Goal: Task Accomplishment & Management: Manage account settings

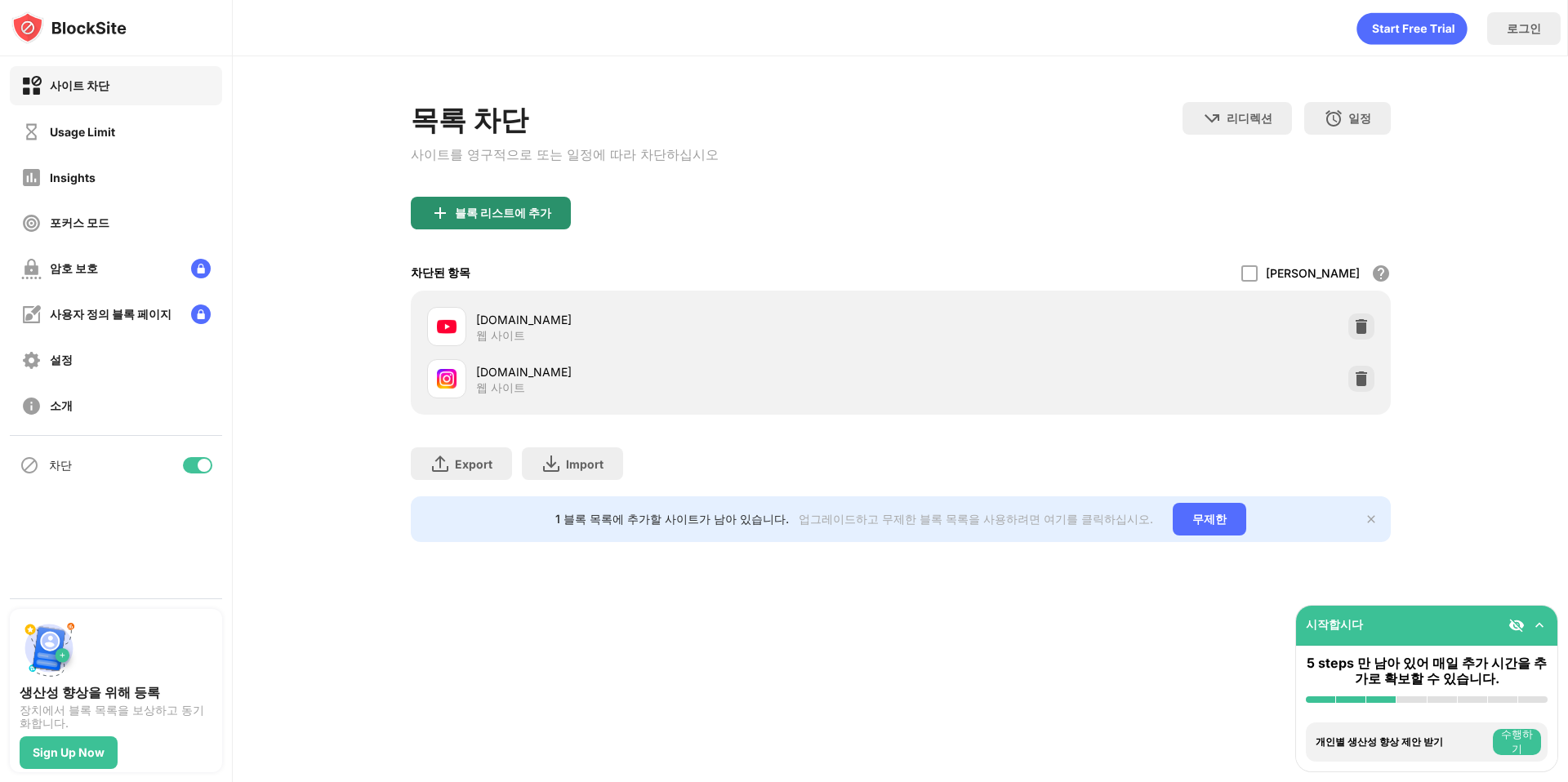
click at [546, 210] on div "블록 리스트에 추가" at bounding box center [490, 213] width 160 height 33
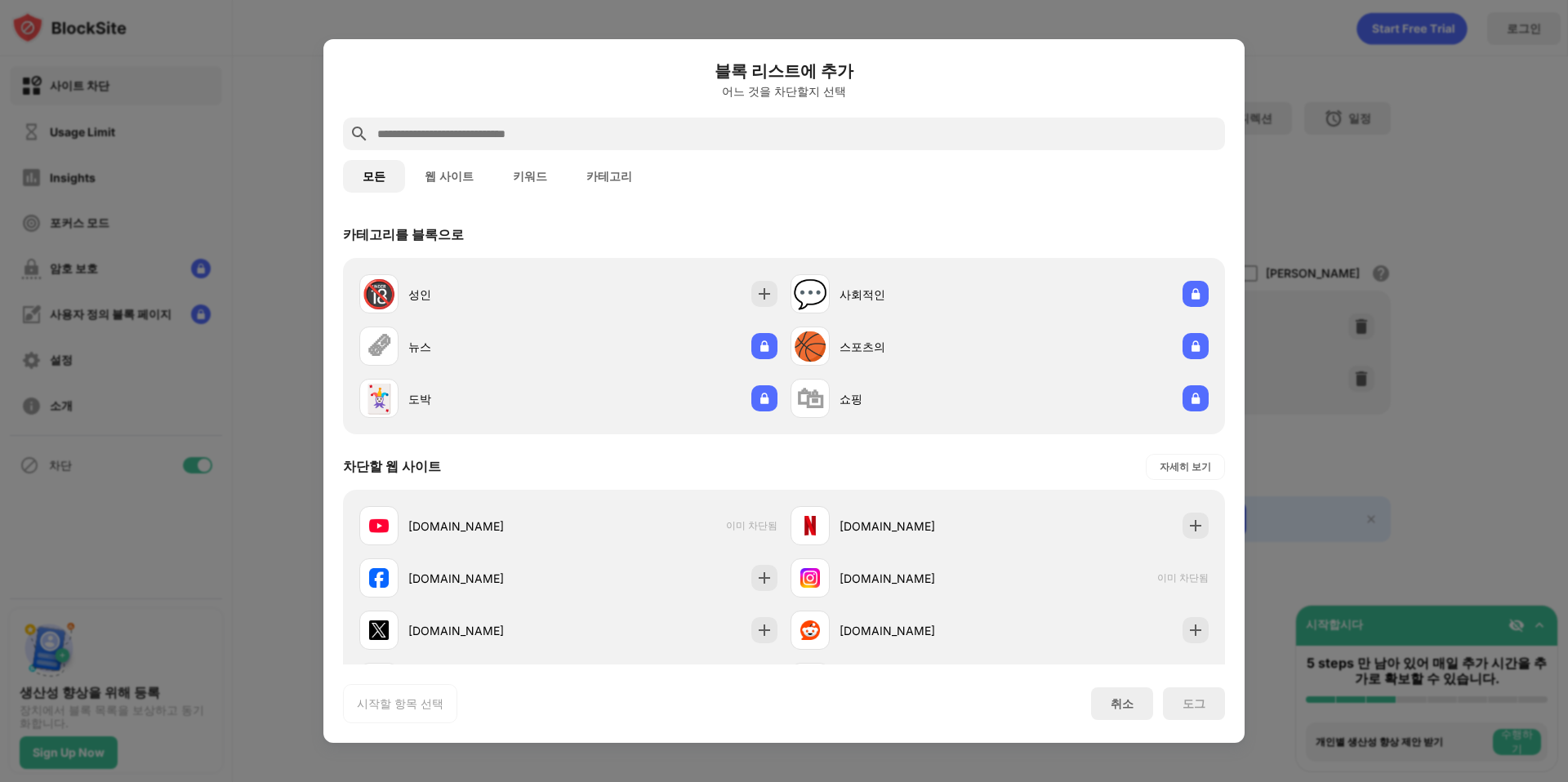
click at [547, 144] on div at bounding box center [783, 133] width 882 height 33
click at [547, 134] on input "text" at bounding box center [797, 134] width 843 height 20
click at [553, 111] on div "블록 리스트에 추가 어느 것을 차단할지 선택" at bounding box center [783, 88] width 882 height 59
click at [548, 128] on input "text" at bounding box center [797, 134] width 843 height 20
paste input "**********"
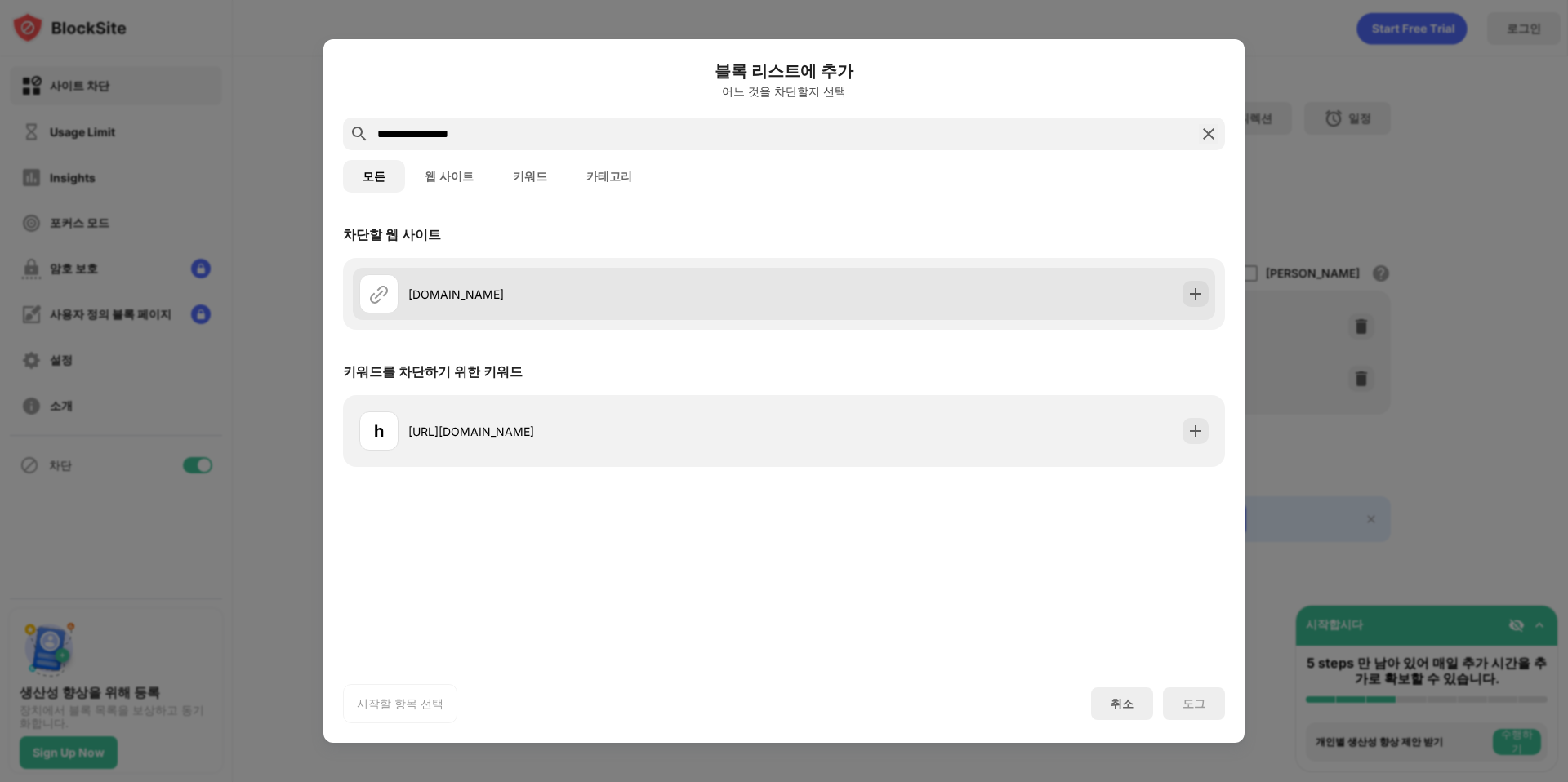
type input "**********"
click at [494, 309] on div "[DOMAIN_NAME]" at bounding box center [572, 293] width 424 height 39
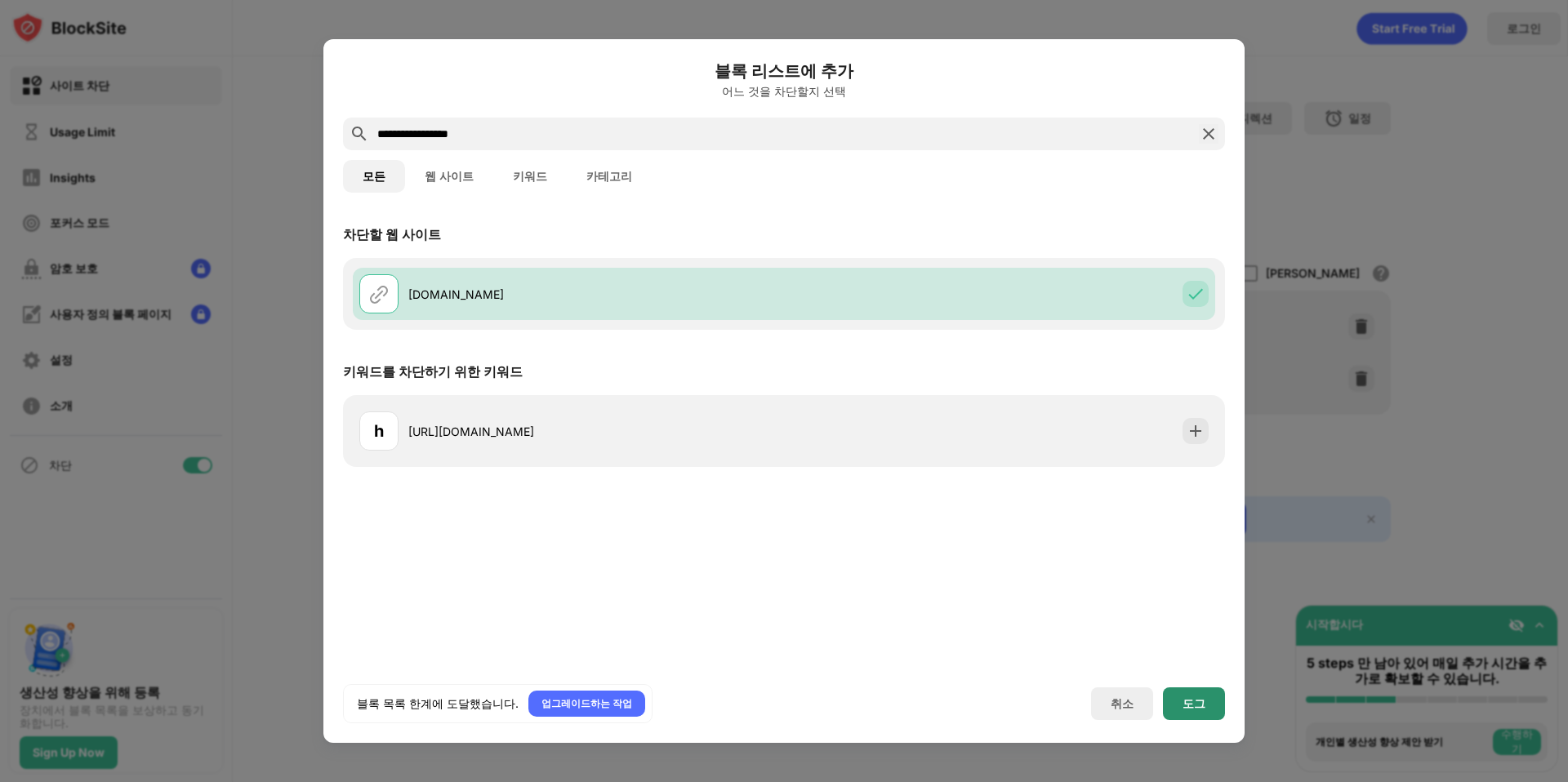
click at [1207, 710] on div "도그" at bounding box center [1193, 703] width 62 height 33
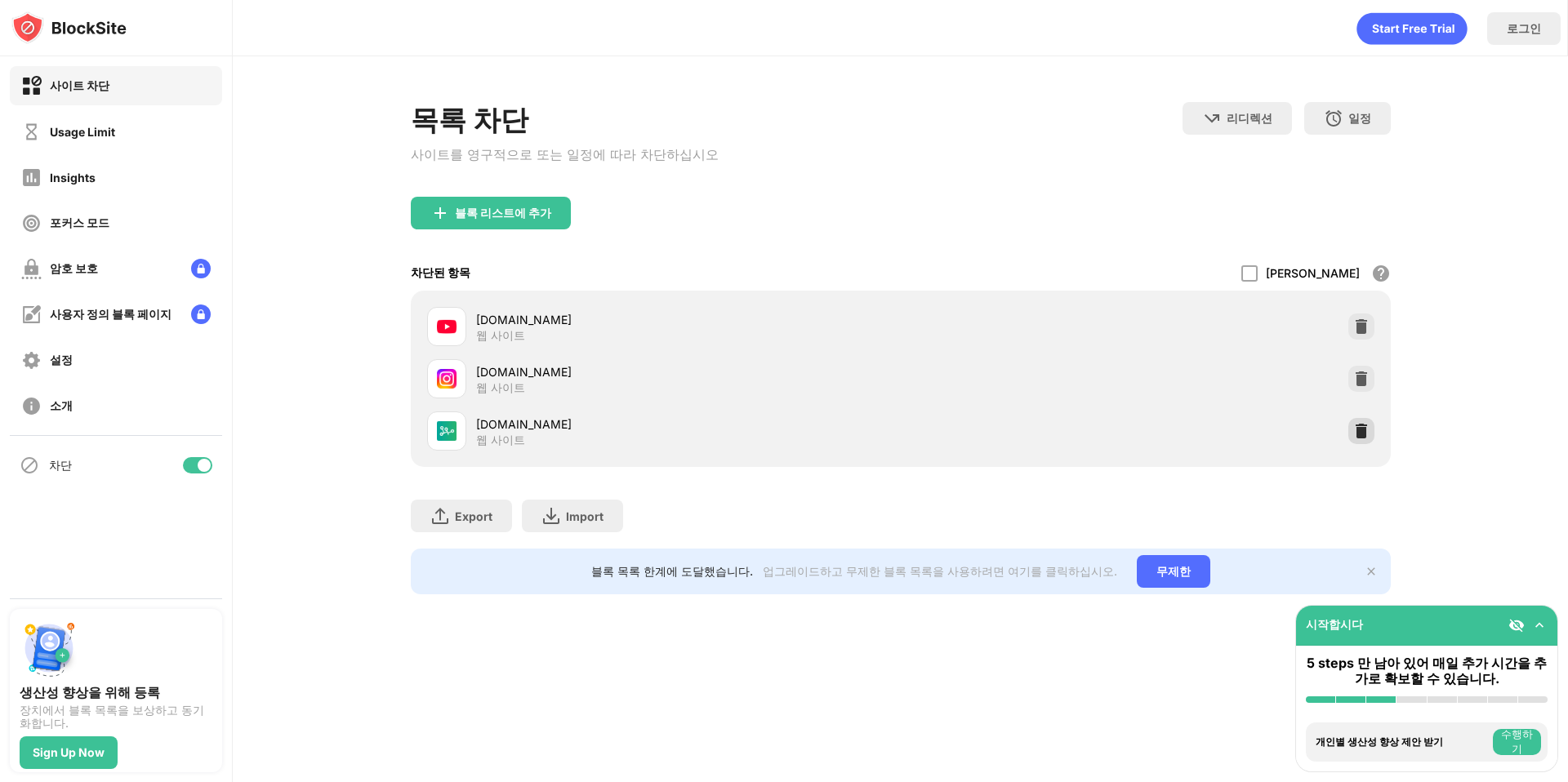
click at [1370, 427] on div at bounding box center [1361, 431] width 26 height 26
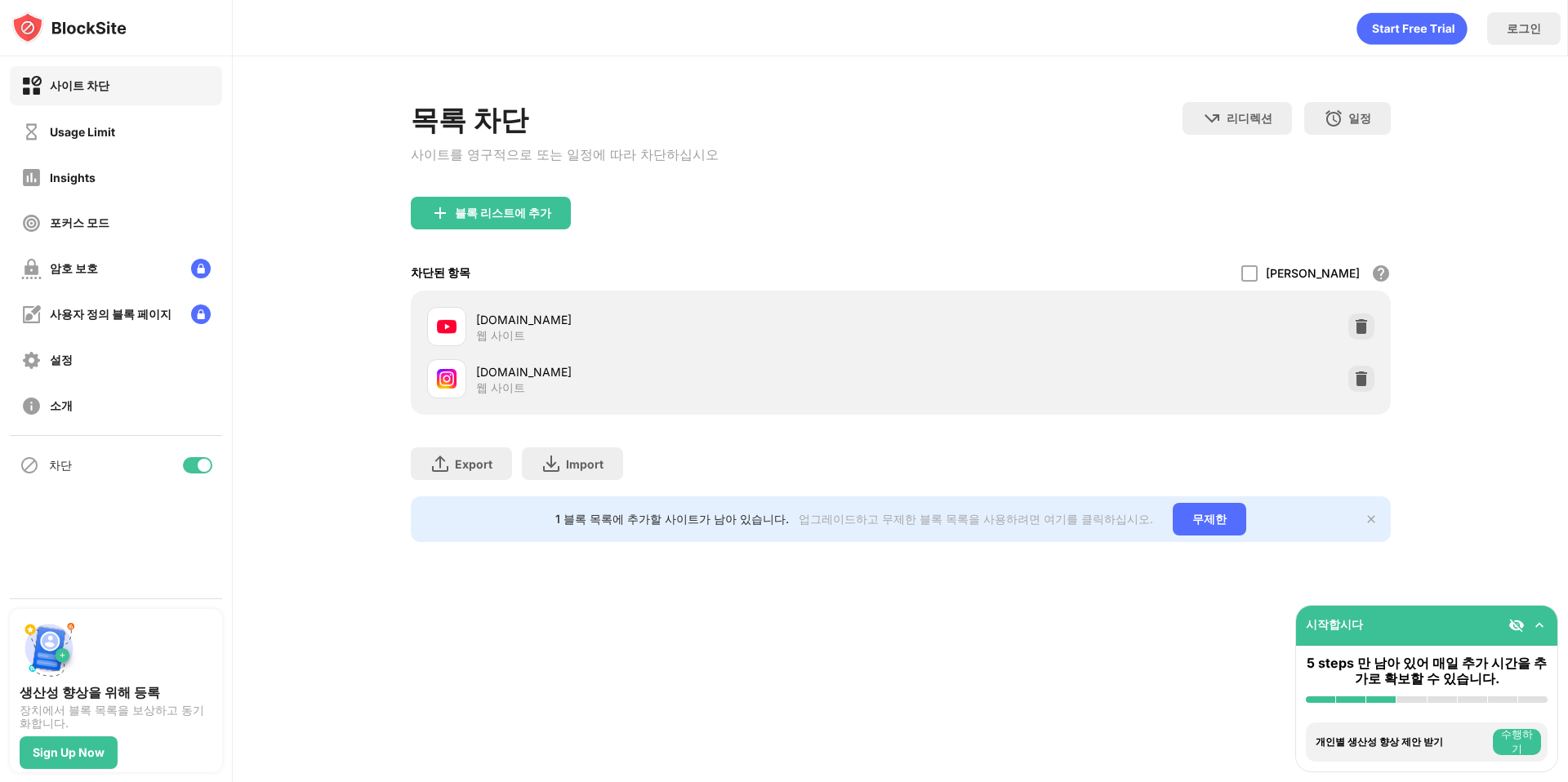
click at [510, 228] on div "블록 리스트에 추가" at bounding box center [901, 226] width 980 height 59
click at [510, 213] on div "블록 리스트에 추가" at bounding box center [503, 212] width 97 height 13
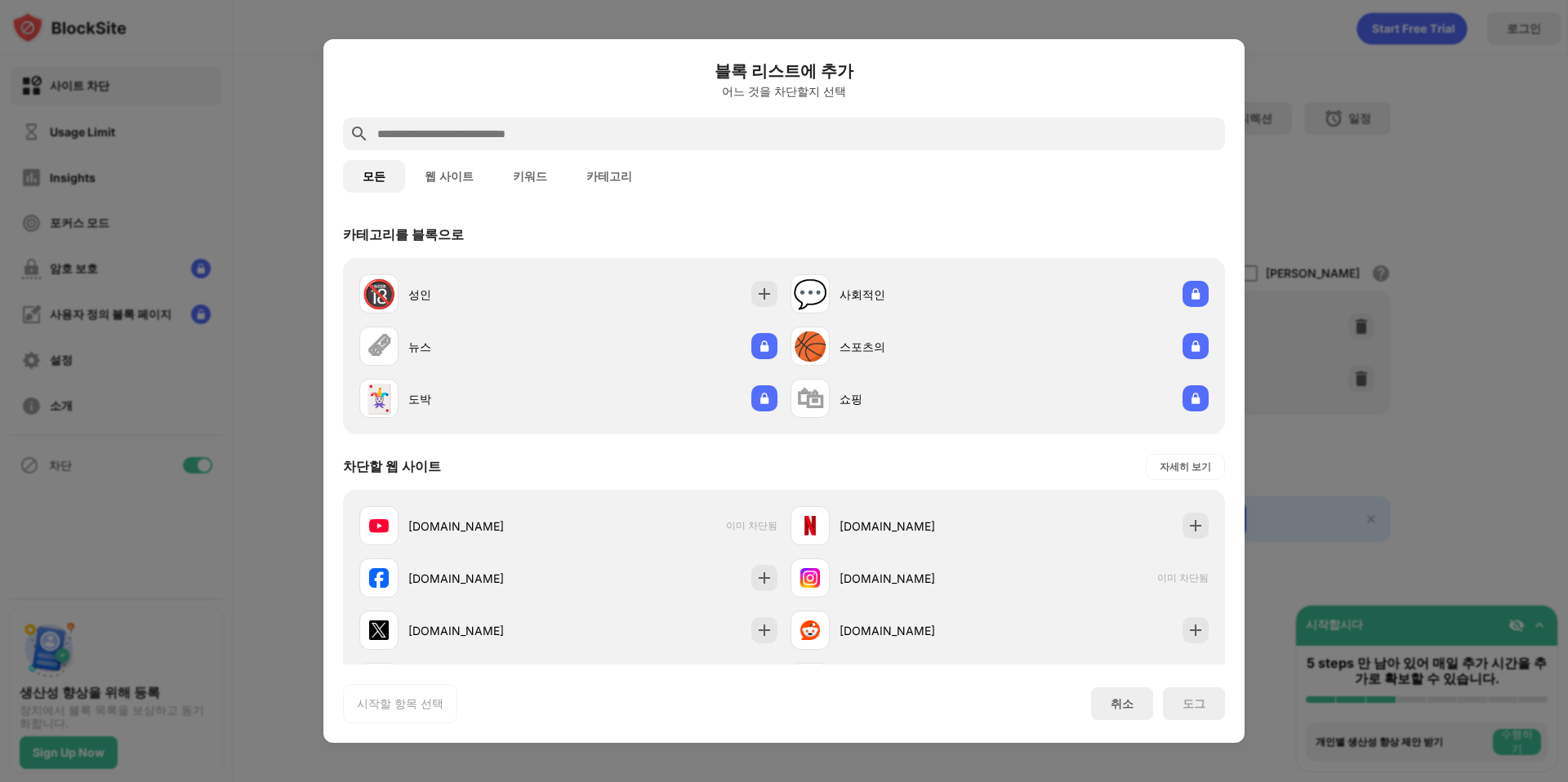
click at [608, 120] on div "블록 리스트에 추가 어느 것을 차단할지 선택 모든 웹 사이트 키워드 카테고리 카테고리를 블록으로 🔞 성인 💬 사회적인 🗞 뉴스 🏀 스포츠의 🃏…" at bounding box center [783, 391] width 882 height 664
click at [608, 123] on div at bounding box center [783, 133] width 882 height 33
click at [599, 130] on input "text" at bounding box center [797, 134] width 843 height 20
type input "*"
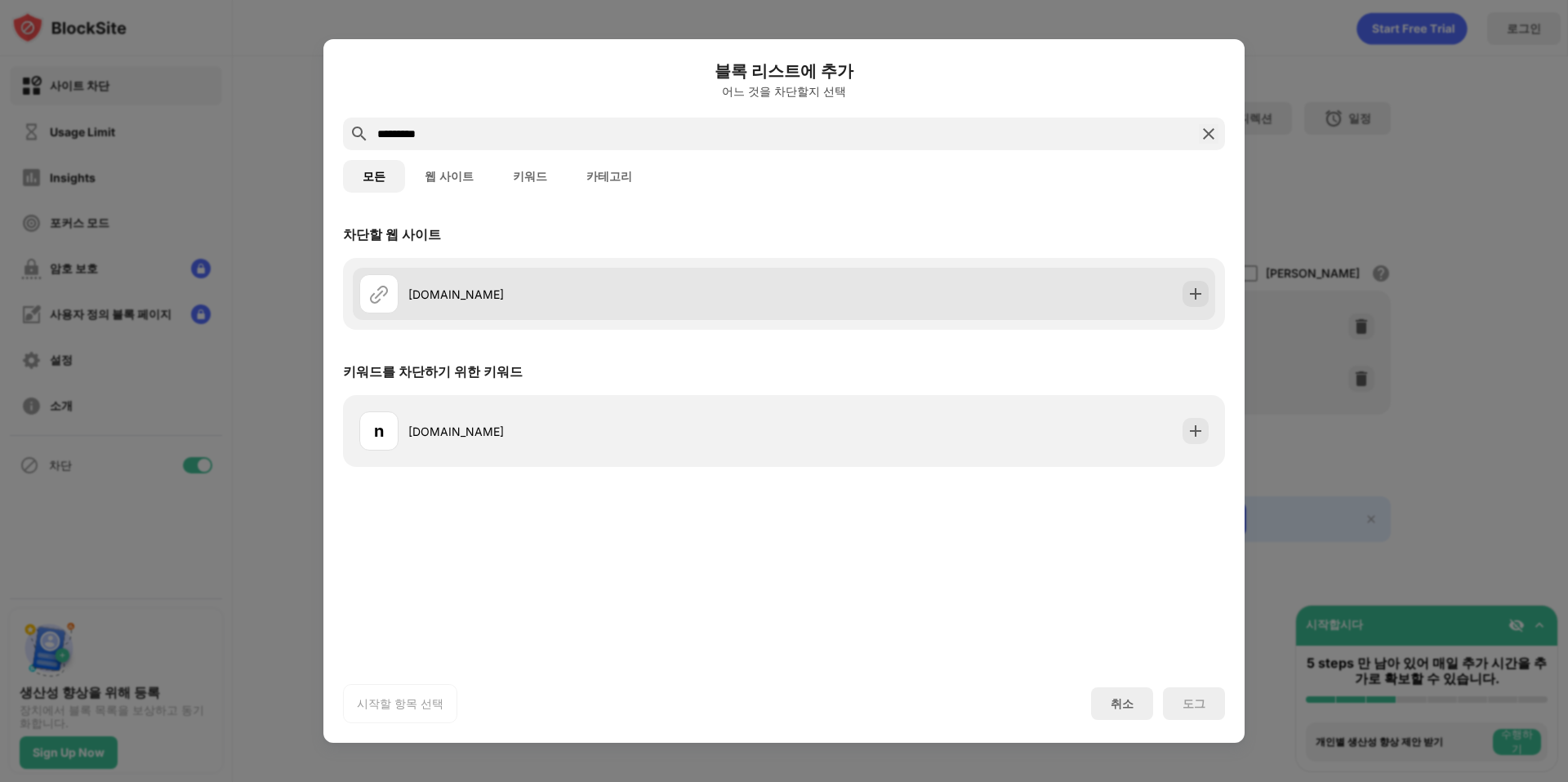
type input "*********"
click at [445, 297] on div "[DOMAIN_NAME]" at bounding box center [596, 294] width 376 height 17
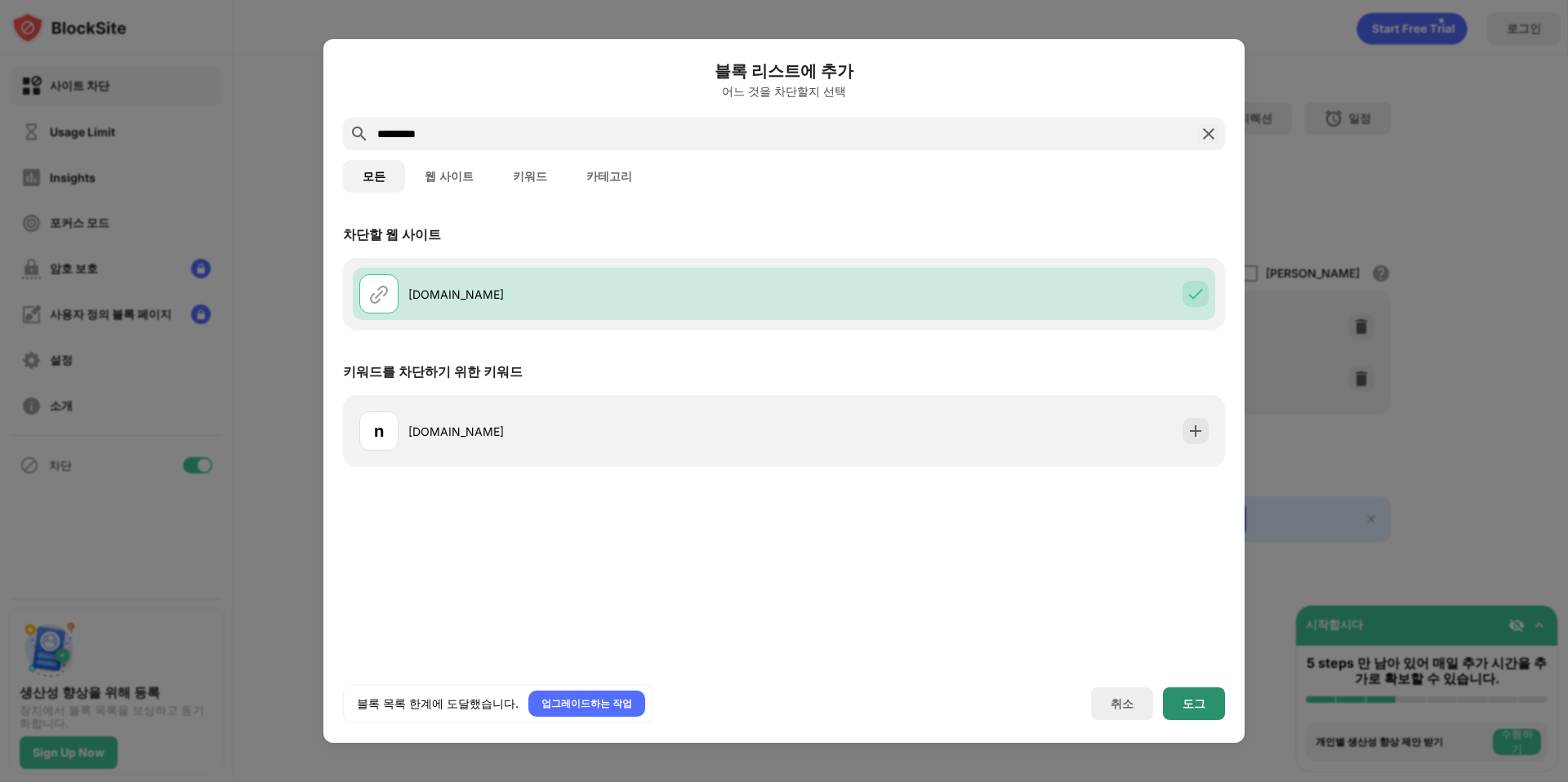
click at [1192, 691] on div "도그" at bounding box center [1193, 703] width 62 height 33
